Goal: Information Seeking & Learning: Learn about a topic

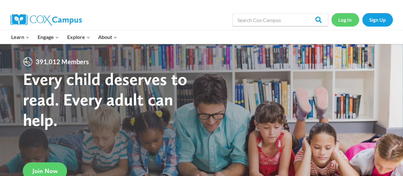
click at [347, 20] on link "Log In" at bounding box center [345, 19] width 28 height 13
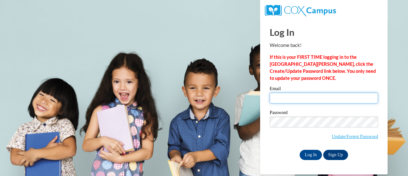
click at [289, 99] on input "Email" at bounding box center [324, 97] width 108 height 11
type input "susan.pena@rusd.org"
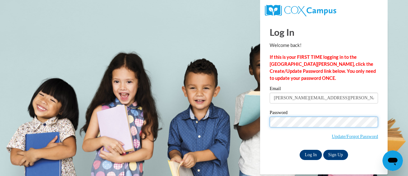
click at [311, 155] on input "Log In" at bounding box center [311, 154] width 22 height 10
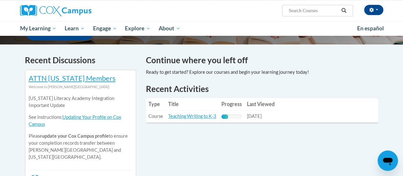
scroll to position [183, 0]
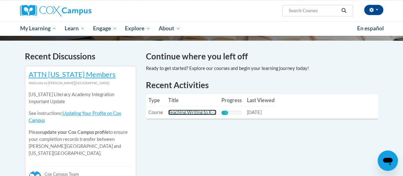
click at [182, 112] on link "Teaching Writing to K-3" at bounding box center [192, 111] width 48 height 5
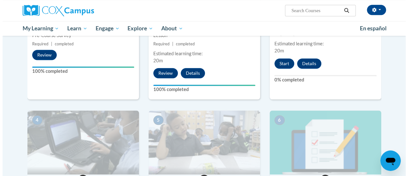
scroll to position [246, 0]
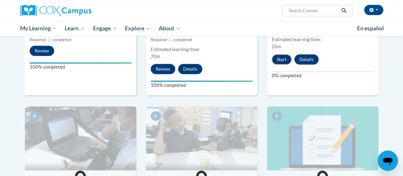
click at [284, 58] on button "Start" at bounding box center [282, 59] width 20 height 10
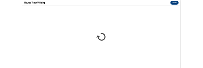
scroll to position [0, 0]
